Goal: Check status: Check status

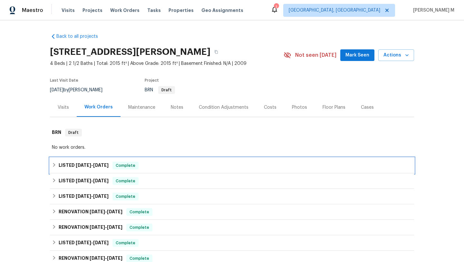
click at [103, 163] on span "[DATE]" at bounding box center [100, 165] width 15 height 5
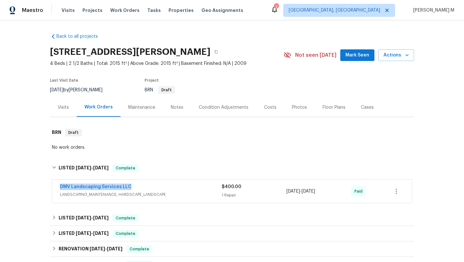
copy link "DMV Landscaping Services LLC"
drag, startPoint x: 54, startPoint y: 184, endPoint x: 130, endPoint y: 184, distance: 75.8
click at [130, 184] on div "DMV Landscaping Services LLC LANDSCAPING_MAINTENANCE, HARDSCAPE_LANDSCAPE $400.…" at bounding box center [232, 191] width 360 height 23
copy span "[DATE] - [DATE]"
drag, startPoint x: 284, startPoint y: 191, endPoint x: 332, endPoint y: 191, distance: 47.7
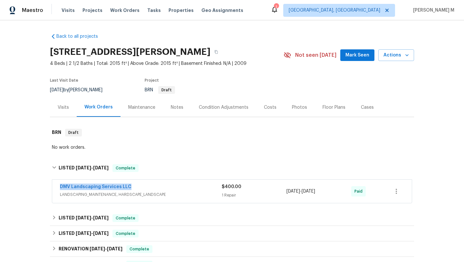
click at [332, 191] on div "[DATE] - [DATE]" at bounding box center [319, 190] width 65 height 15
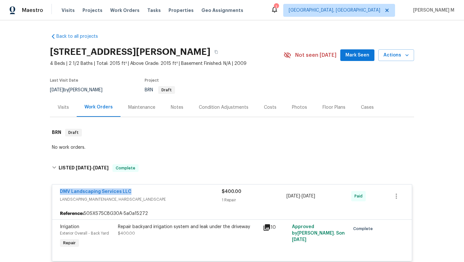
click at [64, 111] on div "Visits" at bounding box center [63, 107] width 27 height 19
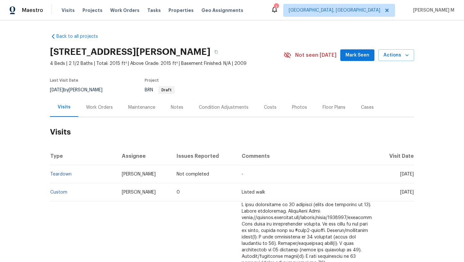
drag, startPoint x: 386, startPoint y: 173, endPoint x: 399, endPoint y: 173, distance: 13.5
click at [400, 173] on span "[DATE]" at bounding box center [407, 174] width 14 height 5
copy span "[DATE]"
